Goal: Use online tool/utility: Use online tool/utility

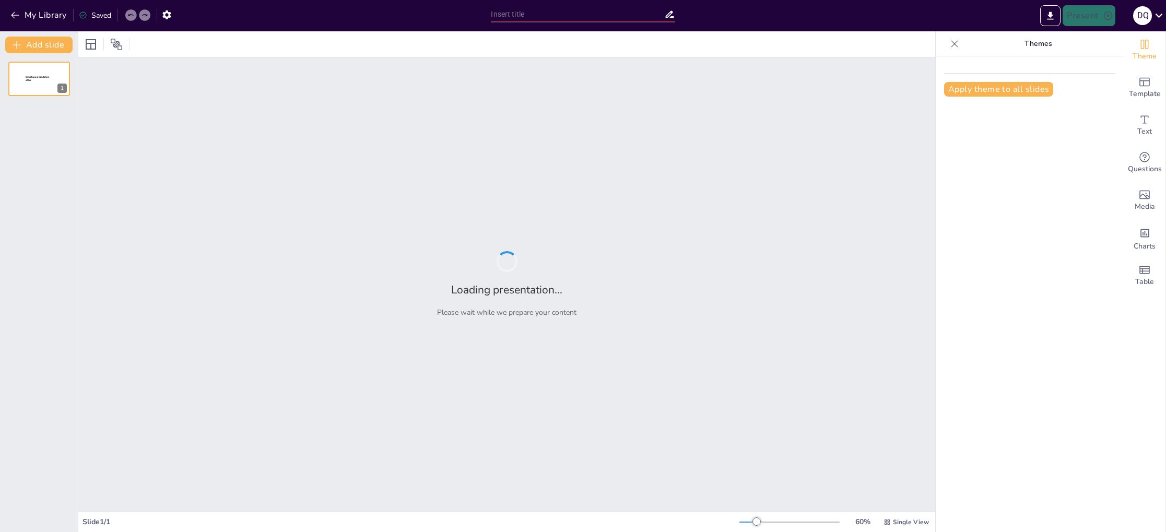
type input "New Sendsteps"
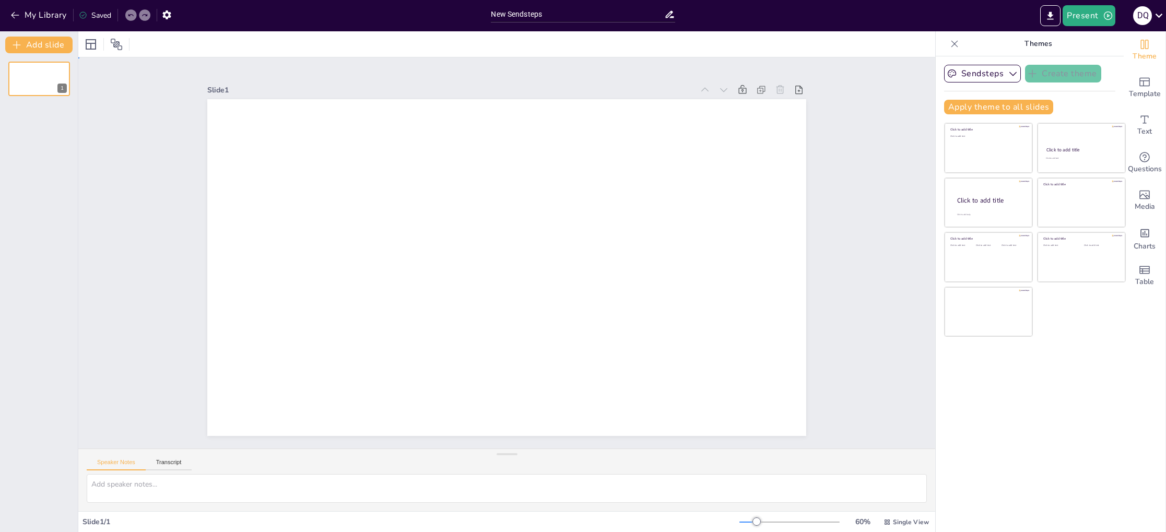
click at [532, 216] on div at bounding box center [505, 267] width 631 height 397
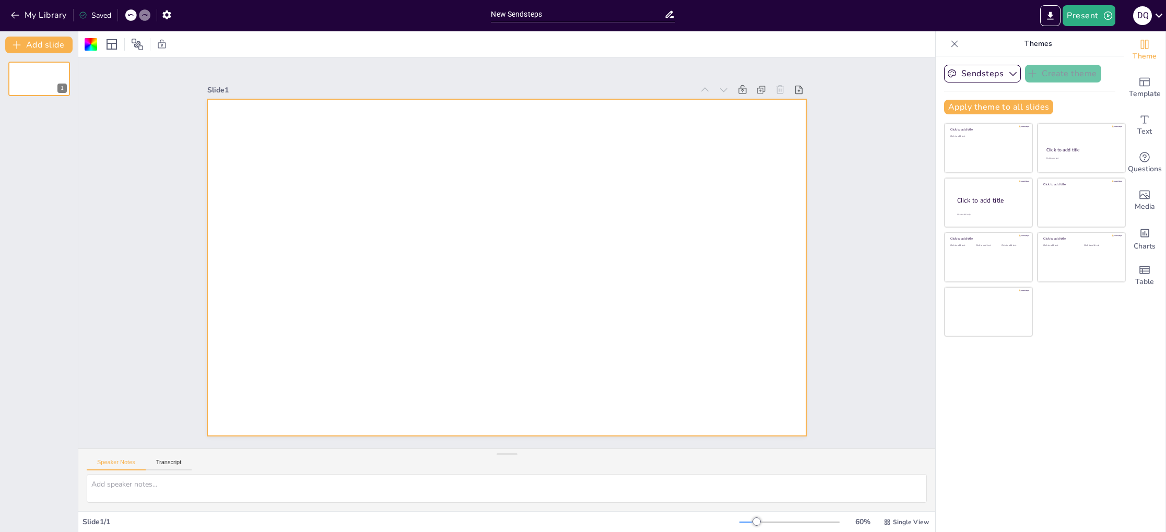
click at [478, 187] on div at bounding box center [521, 251] width 398 height 631
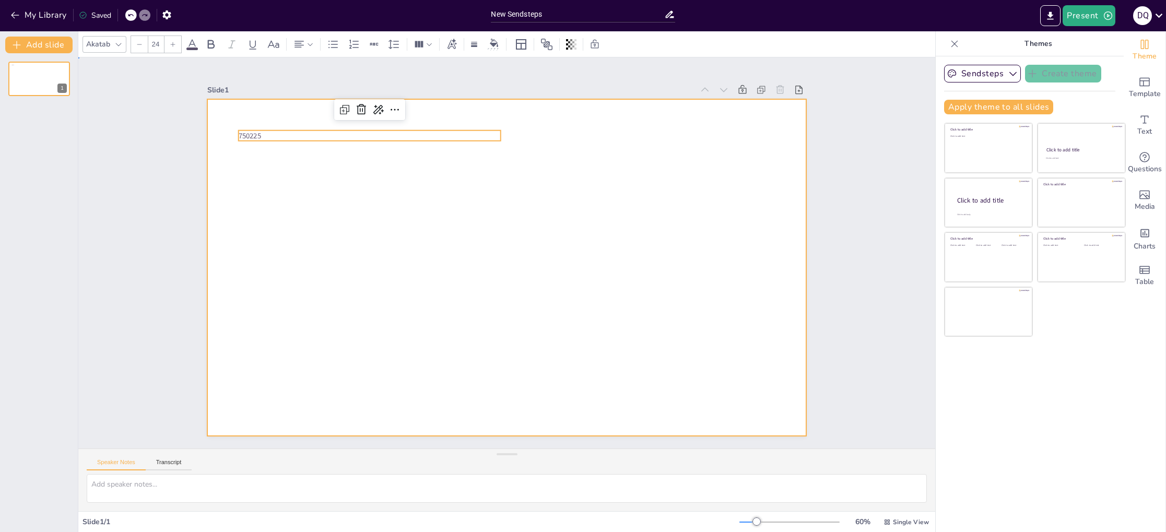
click at [512, 172] on div at bounding box center [508, 267] width 631 height 398
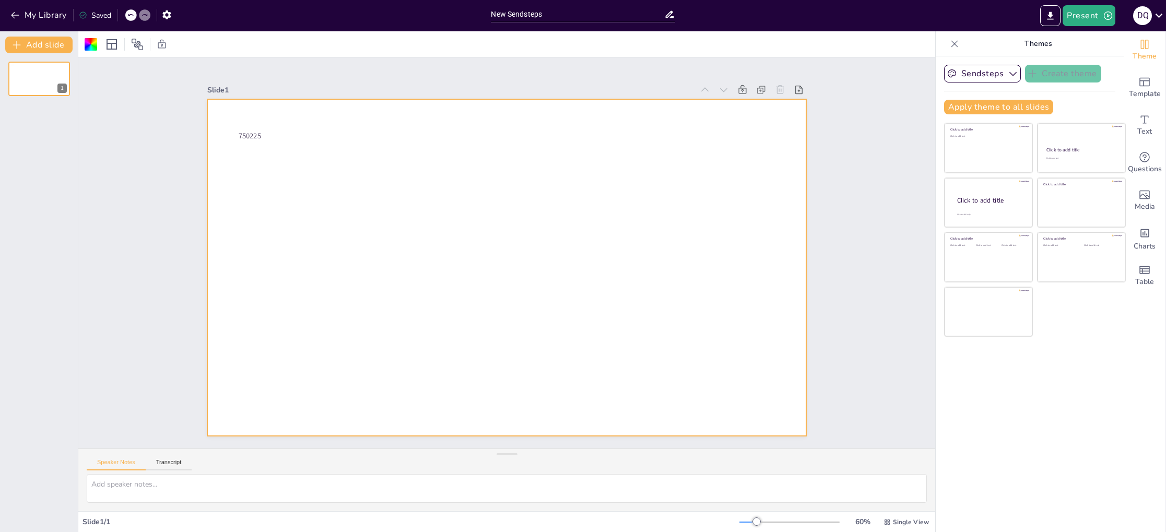
click at [670, 16] on icon at bounding box center [669, 14] width 11 height 11
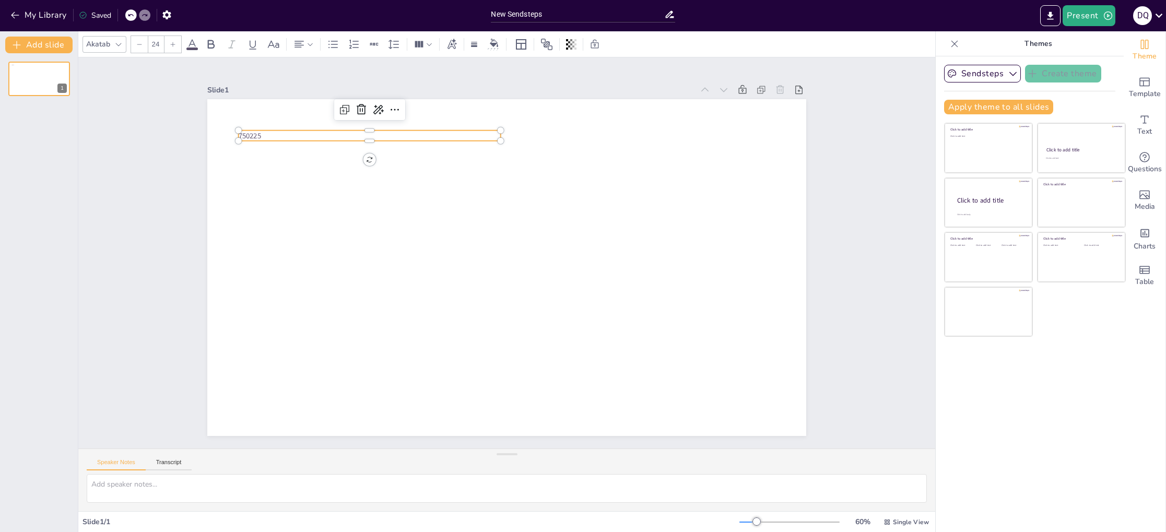
click at [578, 186] on p "750225" at bounding box center [687, 267] width 218 height 163
click at [702, 213] on icon at bounding box center [709, 220] width 14 height 14
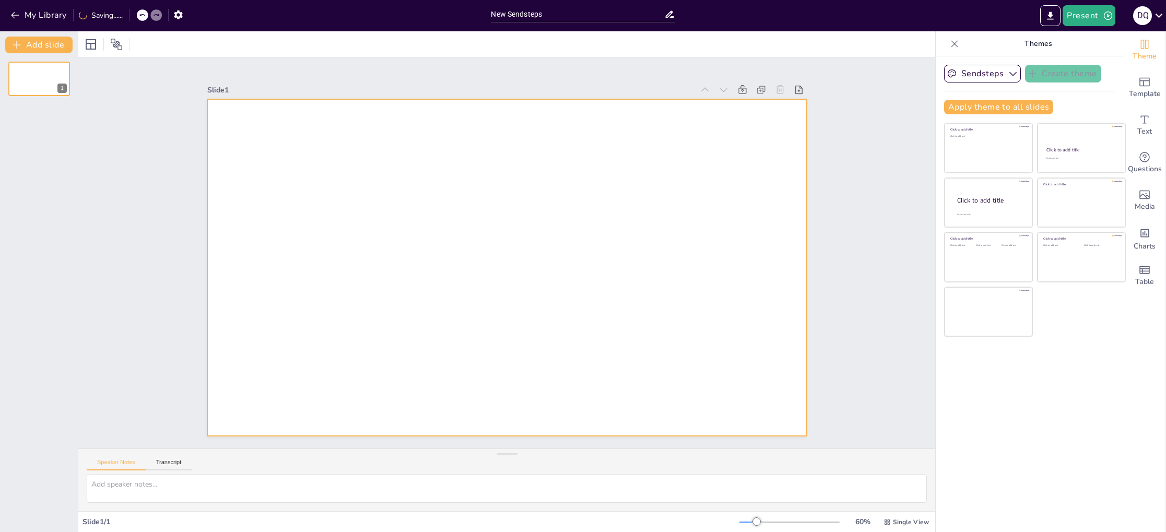
click at [352, 155] on div at bounding box center [513, 239] width 684 height 551
click at [358, 152] on div at bounding box center [513, 267] width 684 height 552
click at [288, 125] on div at bounding box center [506, 267] width 599 height 337
click at [178, 461] on button "Transcript" at bounding box center [169, 464] width 46 height 11
click at [125, 461] on button "Speaker Notes" at bounding box center [116, 464] width 59 height 11
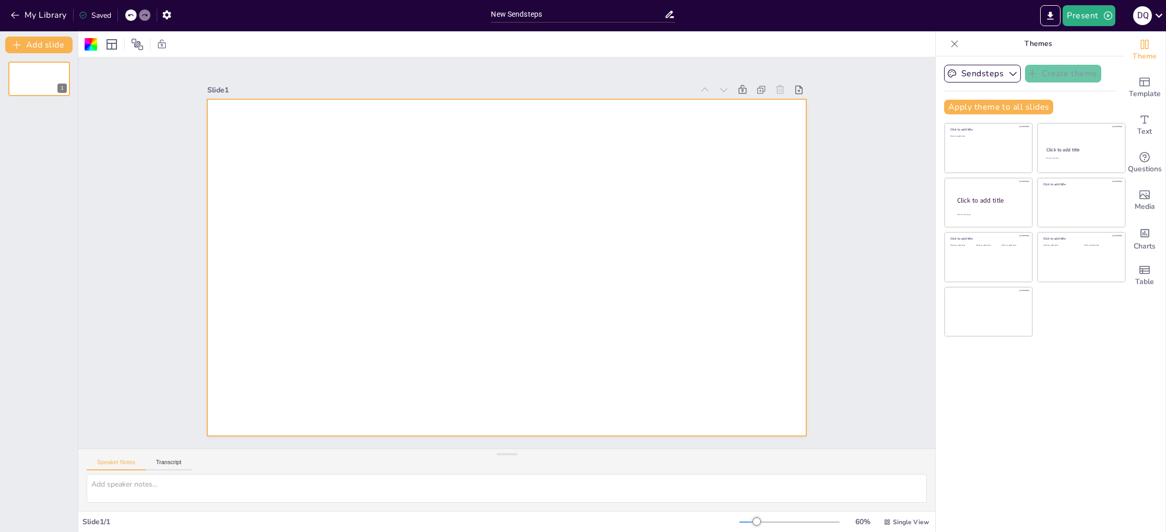
click at [667, 161] on div at bounding box center [498, 264] width 683 height 625
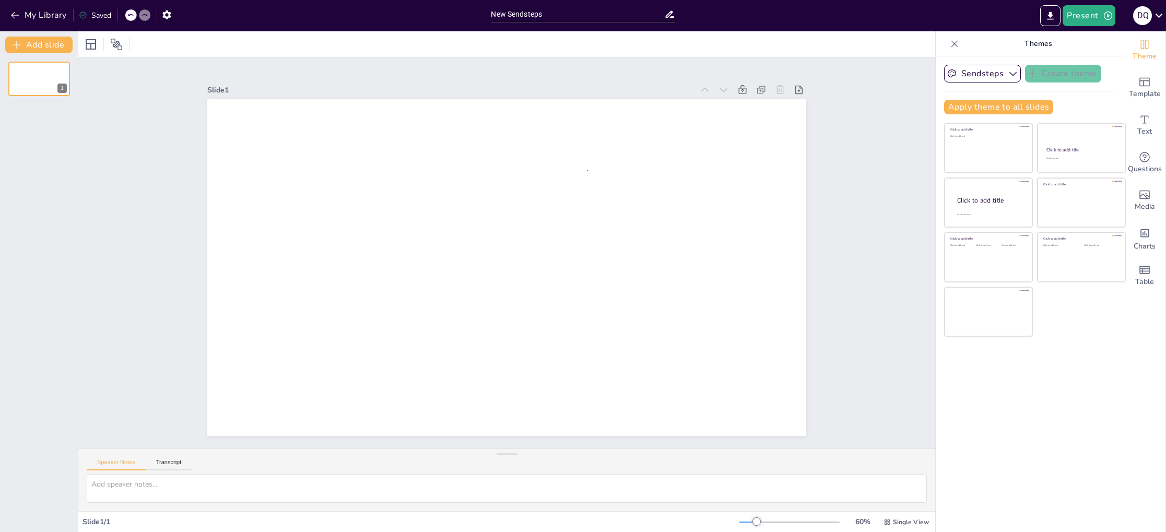
click at [587, 170] on div at bounding box center [514, 240] width 687 height 591
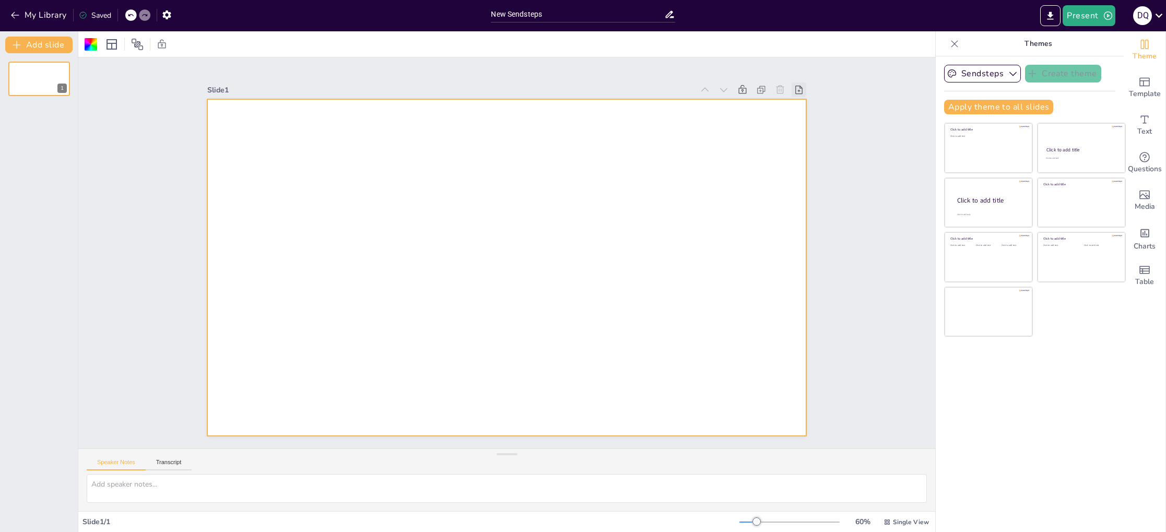
click at [832, 285] on icon at bounding box center [839, 292] width 15 height 15
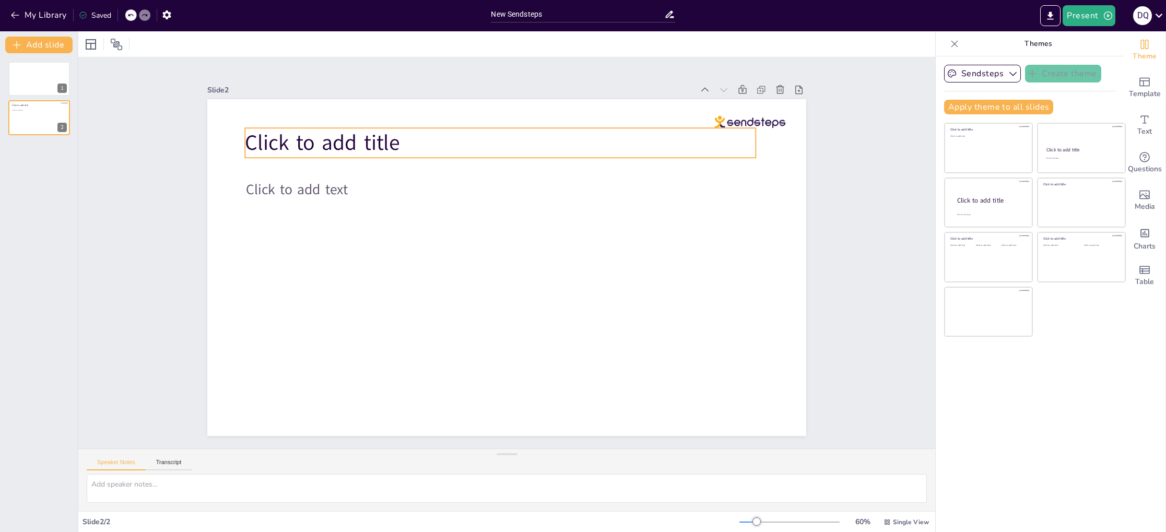
click at [445, 144] on p "Click to add title" at bounding box center [556, 154] width 457 height 280
